Goal: Find specific page/section: Find specific page/section

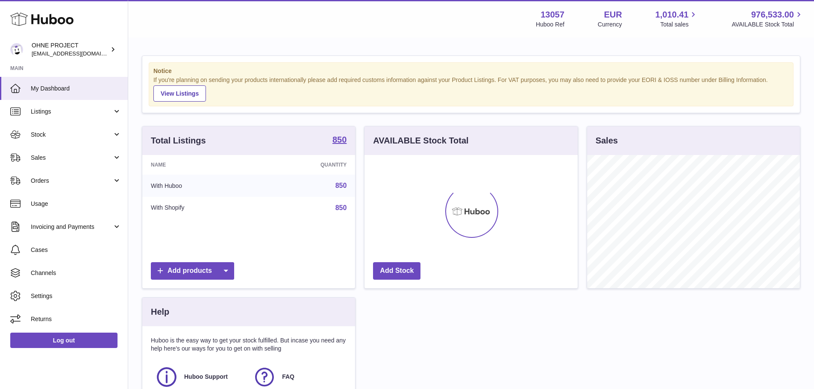
scroll to position [133, 213]
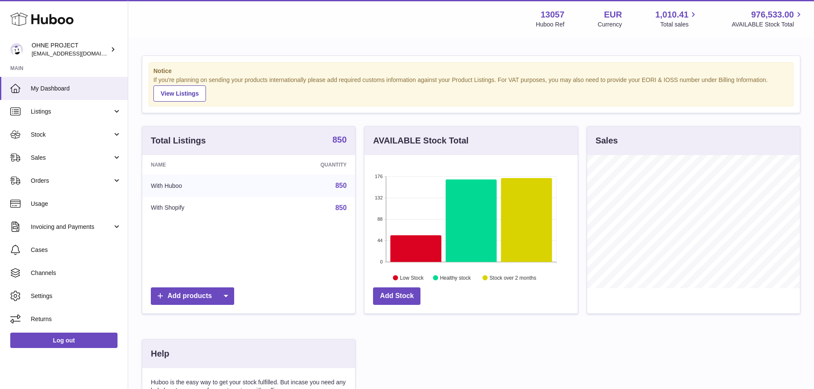
click at [337, 143] on strong "850" at bounding box center [340, 140] width 14 height 9
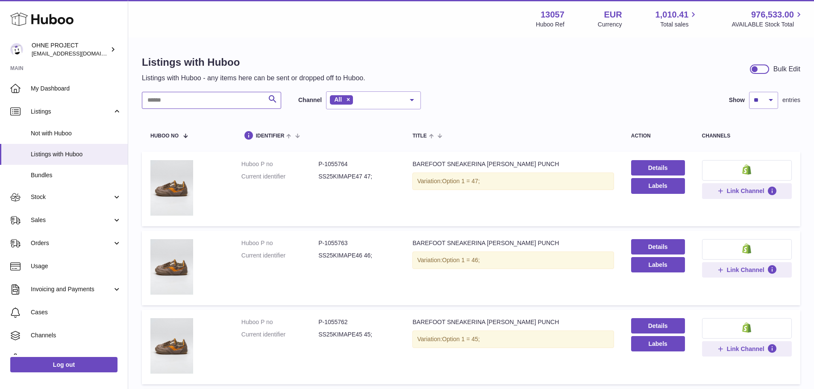
click at [220, 103] on input "text" at bounding box center [211, 100] width 139 height 17
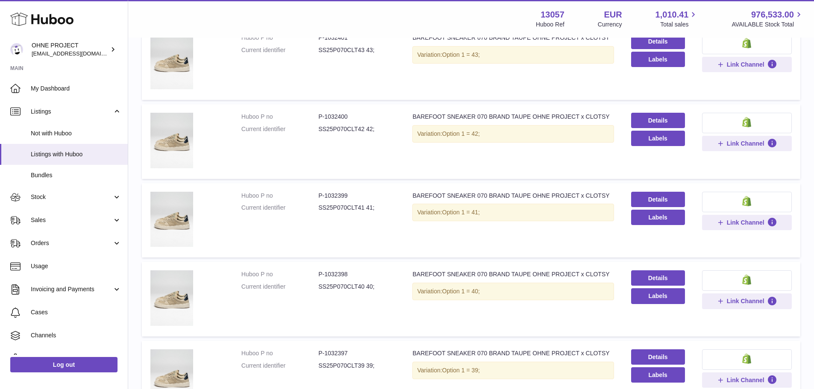
scroll to position [641, 0]
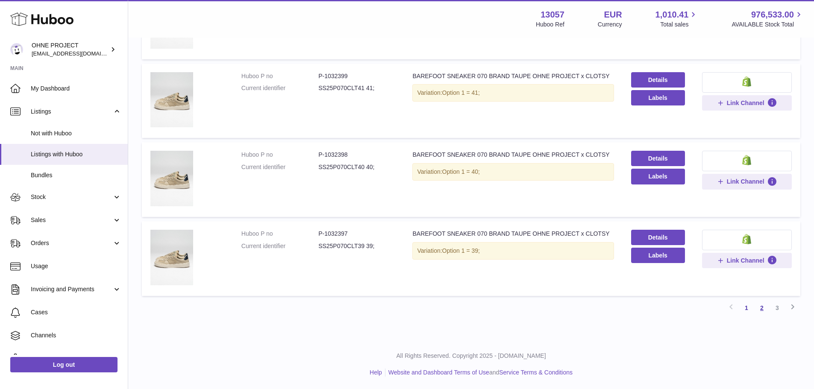
click at [763, 313] on link "2" at bounding box center [762, 308] width 15 height 15
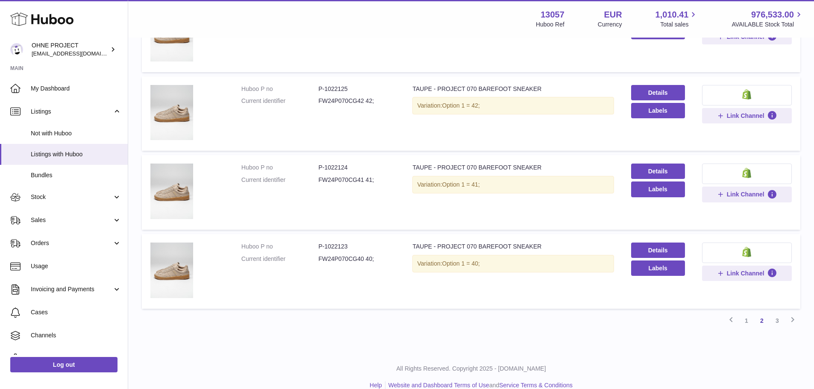
scroll to position [637, 0]
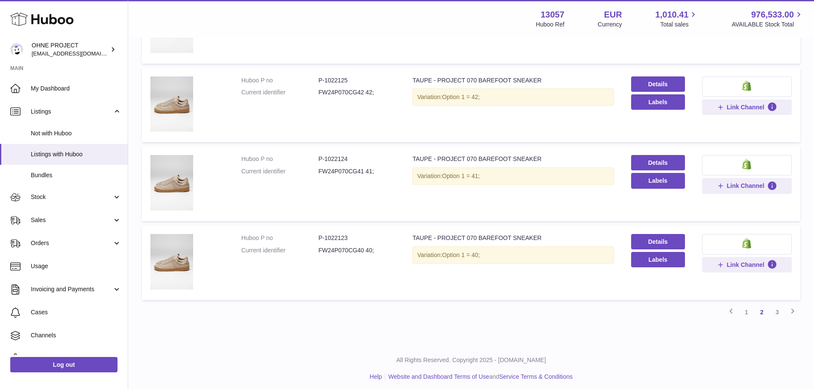
drag, startPoint x: 363, startPoint y: 251, endPoint x: 318, endPoint y: 251, distance: 45.3
click at [318, 251] on dd "FW24P070CG40 40;" at bounding box center [356, 251] width 77 height 8
copy dd "FW24P070CG40"
drag, startPoint x: 533, startPoint y: 238, endPoint x: 410, endPoint y: 238, distance: 122.7
click at [413, 237] on div "TAUPE - PROJECT 070 BAREFOOT SNEAKER" at bounding box center [513, 238] width 201 height 8
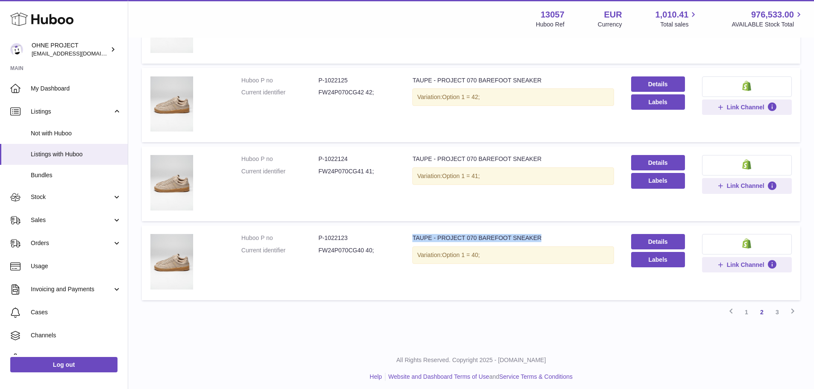
copy div "TAUPE - PROJECT 070 BAREFOOT SNEAKER"
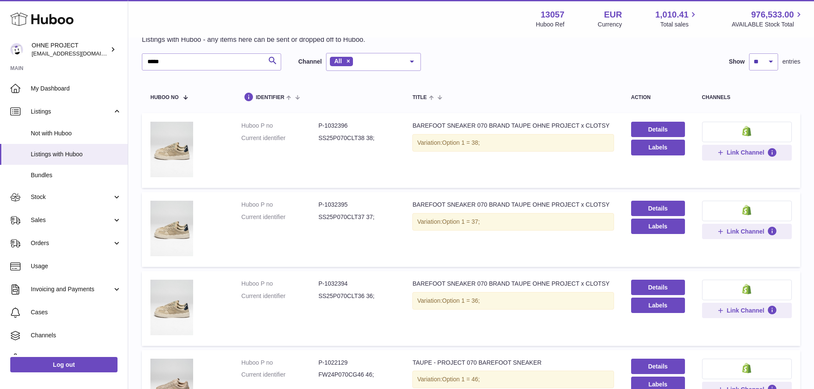
scroll to position [0, 0]
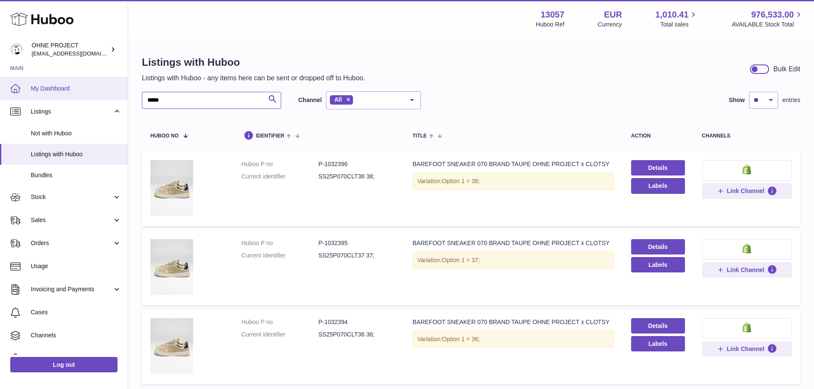
drag, startPoint x: 187, startPoint y: 97, endPoint x: 100, endPoint y: 94, distance: 87.7
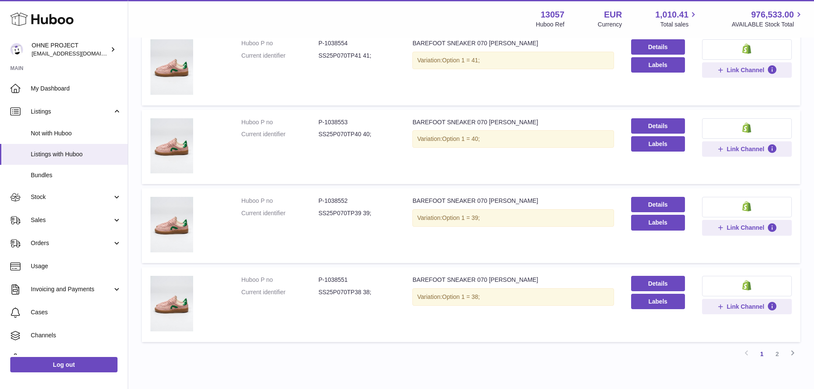
scroll to position [641, 0]
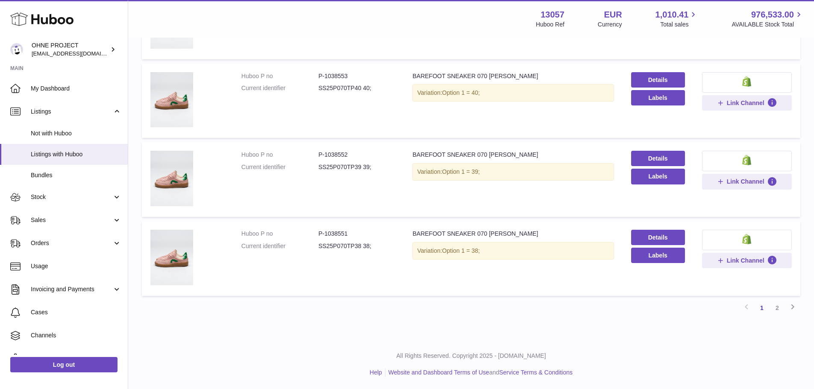
click at [347, 242] on dd "SS25P070TP38 38;" at bounding box center [356, 246] width 77 height 8
copy dd "SS25P070TP38"
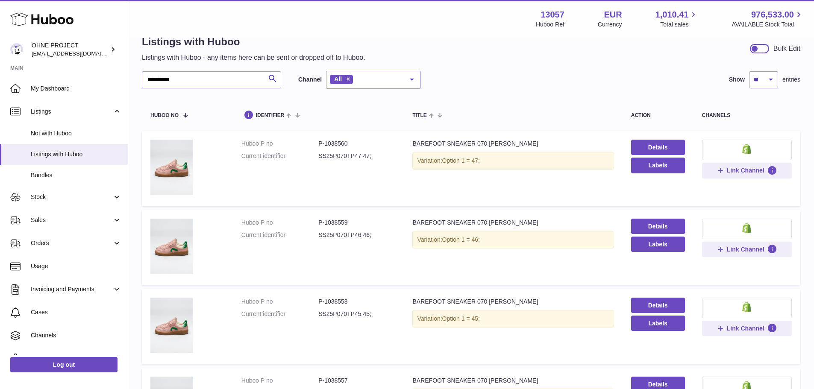
scroll to position [0, 0]
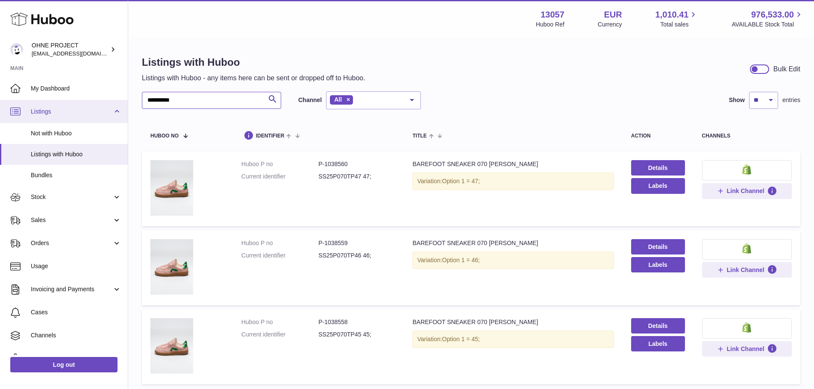
drag, startPoint x: 198, startPoint y: 101, endPoint x: 69, endPoint y: 101, distance: 129.1
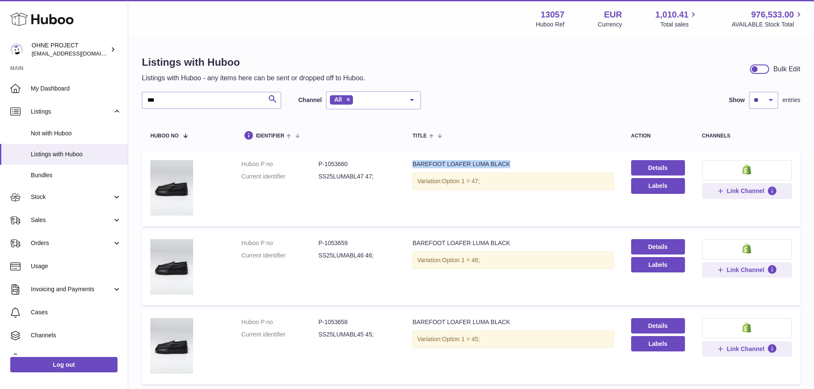
drag, startPoint x: 410, startPoint y: 162, endPoint x: 505, endPoint y: 162, distance: 94.9
click at [505, 162] on td "Title BAREFOOT LOAFER LUMA BLACK Variation: Option 1 = 47;" at bounding box center [513, 189] width 218 height 75
copy div "BAREFOOT LOAFER LUMA BLACK"
click at [341, 177] on dd "SS25LUMABL47 47;" at bounding box center [356, 177] width 77 height 8
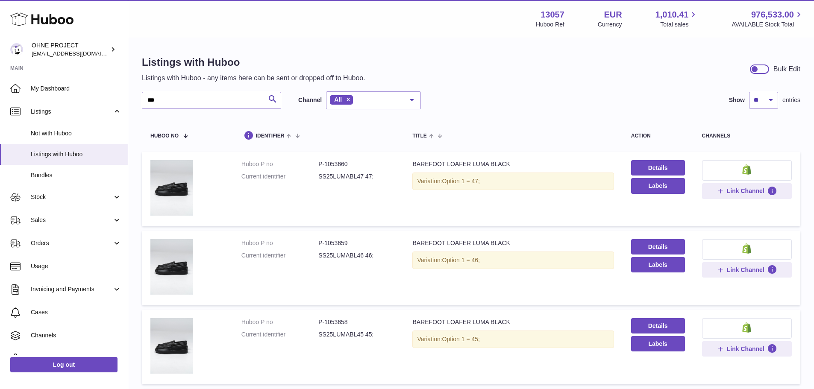
copy dd "SS25LUMABL47"
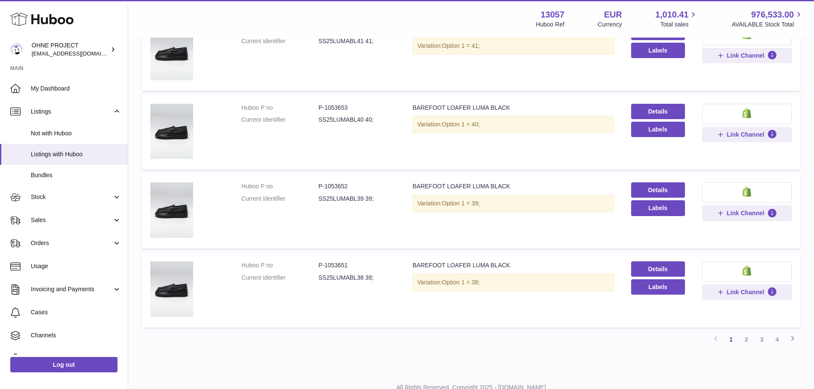
scroll to position [642, 0]
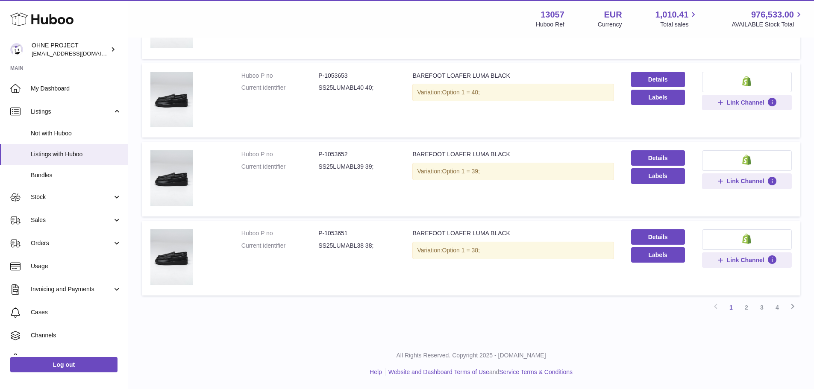
click at [344, 246] on dd "SS25LUMABL38 38;" at bounding box center [356, 246] width 77 height 8
copy dd "SS25LUMABL38"
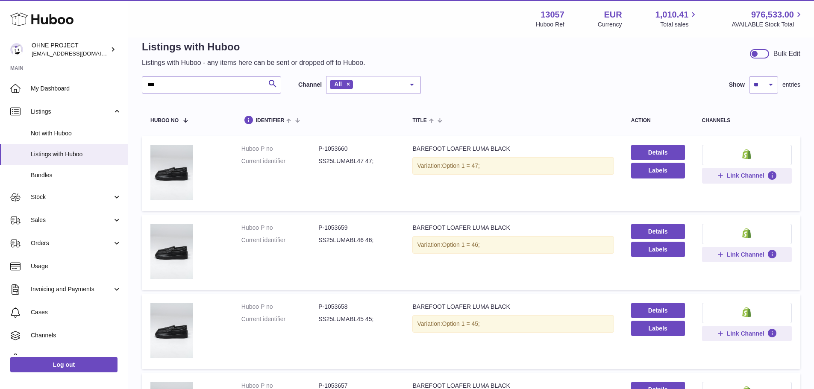
scroll to position [0, 0]
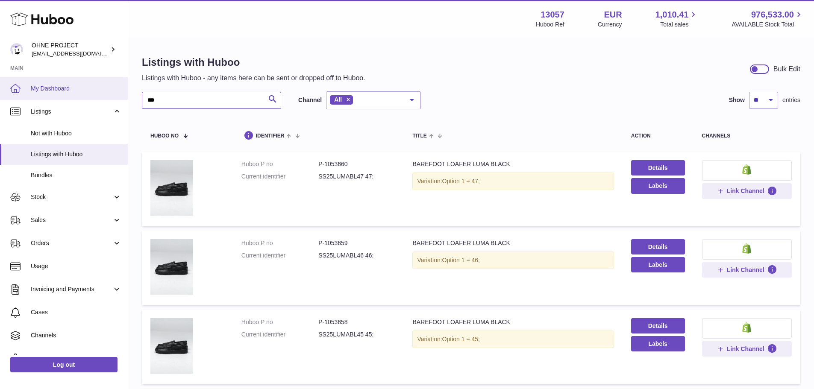
drag, startPoint x: 167, startPoint y: 102, endPoint x: 98, endPoint y: 97, distance: 68.5
type input "*****"
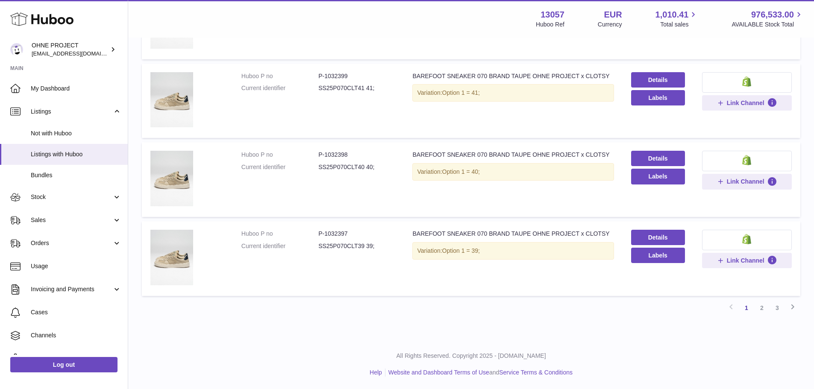
scroll to position [642, 0]
click at [764, 307] on link "2" at bounding box center [762, 307] width 15 height 15
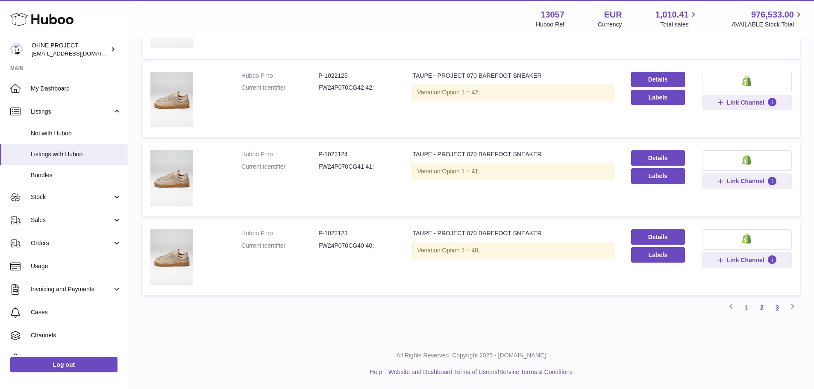
click at [779, 310] on link "3" at bounding box center [777, 307] width 15 height 15
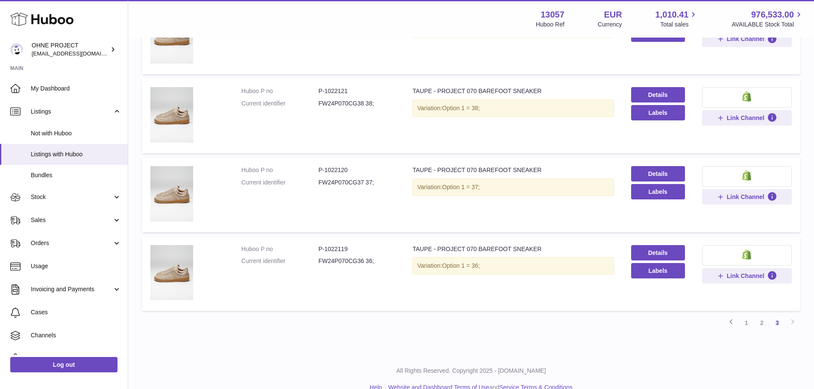
scroll to position [168, 0]
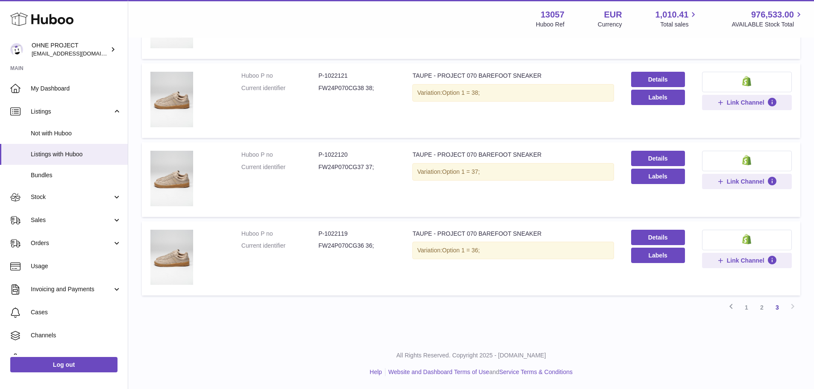
click at [342, 171] on dd "FW24P070CG37 37;" at bounding box center [356, 167] width 77 height 8
copy dd "FW24P070CG37"
drag, startPoint x: 409, startPoint y: 150, endPoint x: 534, endPoint y: 152, distance: 124.4
click at [534, 152] on td "Title TAUPE - PROJECT 070 BAREFOOT SNEAKER Variation: Option 1 = 37;" at bounding box center [513, 179] width 218 height 75
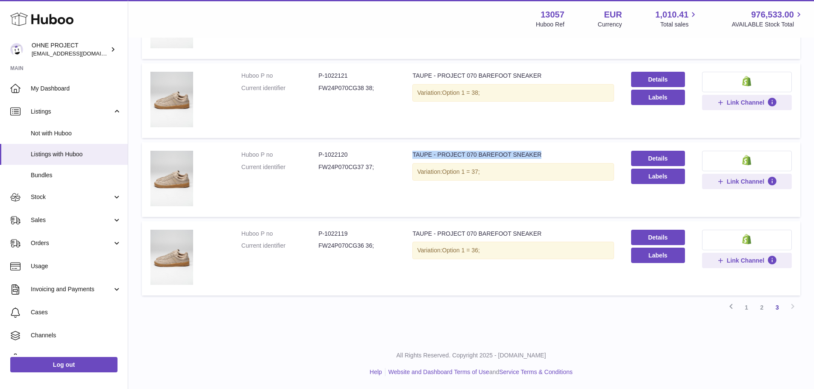
copy div "TAUPE - PROJECT 070 BAREFOOT SNEAKER"
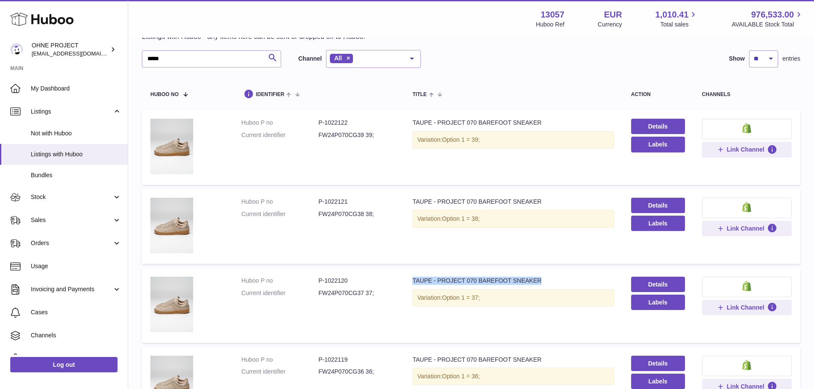
scroll to position [0, 0]
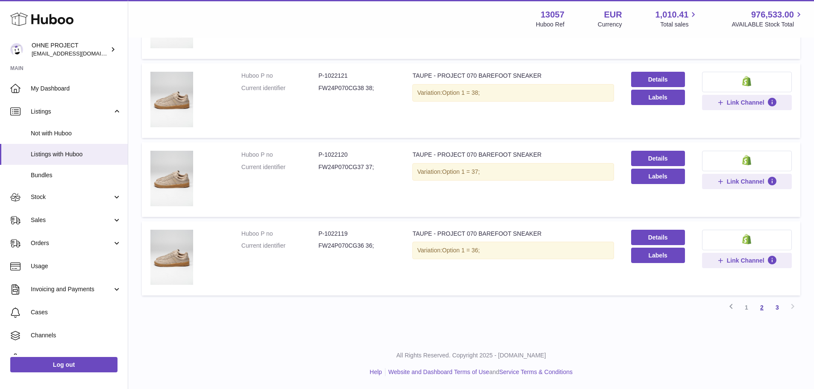
click at [762, 310] on link "2" at bounding box center [762, 307] width 15 height 15
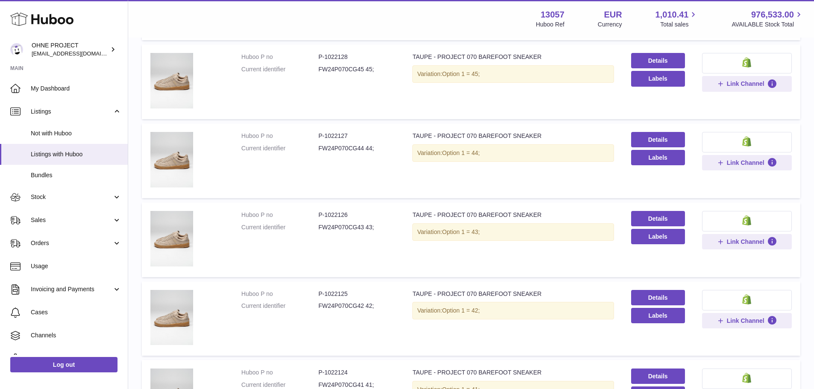
scroll to position [642, 0]
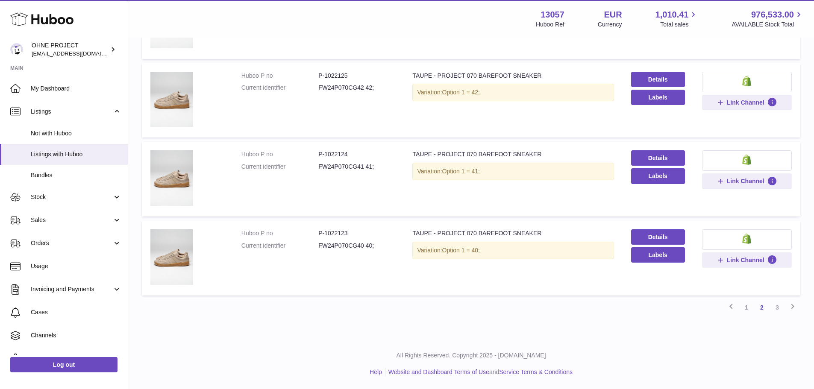
click at [348, 165] on dd "FW24P070CG41 41;" at bounding box center [356, 167] width 77 height 8
copy dd "FW24P070CG41"
drag, startPoint x: 412, startPoint y: 153, endPoint x: 536, endPoint y: 154, distance: 124.4
click at [536, 154] on div "TAUPE - PROJECT 070 BAREFOOT SNEAKER" at bounding box center [513, 154] width 201 height 8
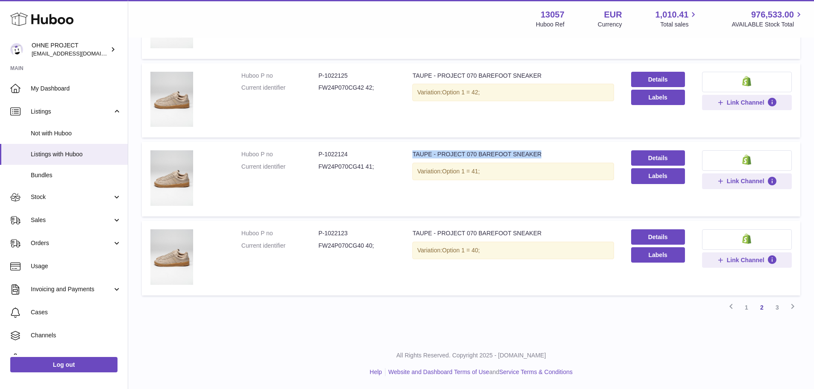
copy div "TAUPE - PROJECT 070 BAREFOOT SNEAKER"
